Goal: Navigation & Orientation: Find specific page/section

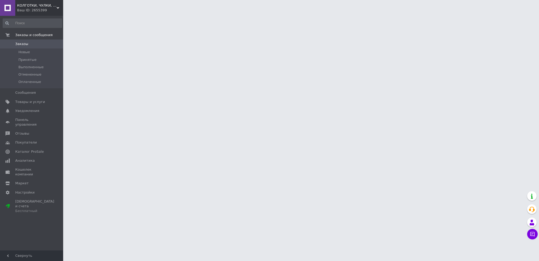
click at [42, 7] on span "КОЛГОТКИ, ЧУЛКИ, БЕЛЬЕ - оптом со склада" at bounding box center [37, 5] width 40 height 5
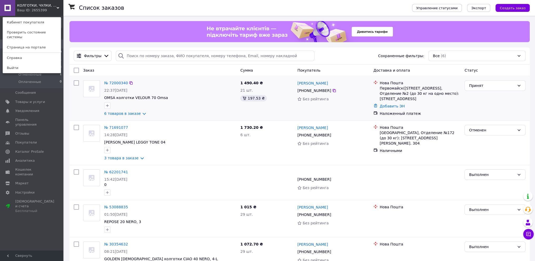
click at [217, 102] on div at bounding box center [170, 105] width 134 height 8
click at [28, 101] on span "Товары и услуги" at bounding box center [30, 102] width 30 height 5
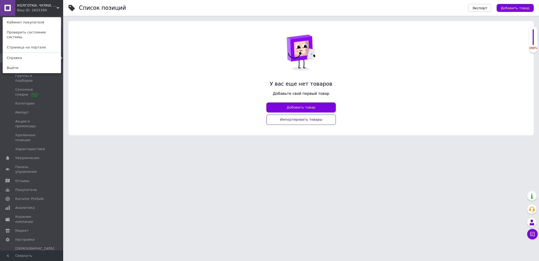
click at [56, 7] on span "КОЛГОТКИ, ЧУЛКИ, БЕЛЬЕ - оптом со склада" at bounding box center [37, 5] width 40 height 5
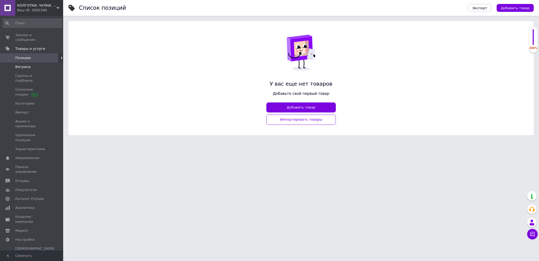
click at [28, 65] on span "Витрина" at bounding box center [22, 67] width 15 height 5
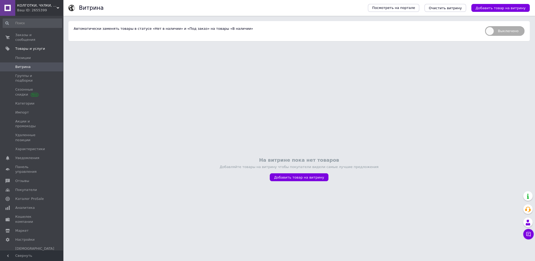
click at [33, 3] on div "КОЛГОТКИ, ЧУЛКИ, БЕЛЬЕ - оптом со склада Ваш ID: 2655399" at bounding box center [39, 8] width 48 height 16
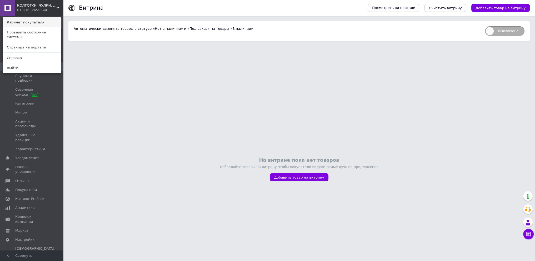
click at [34, 23] on link "Кабинет покупателя" at bounding box center [32, 22] width 58 height 10
